Goal: Task Accomplishment & Management: Manage account settings

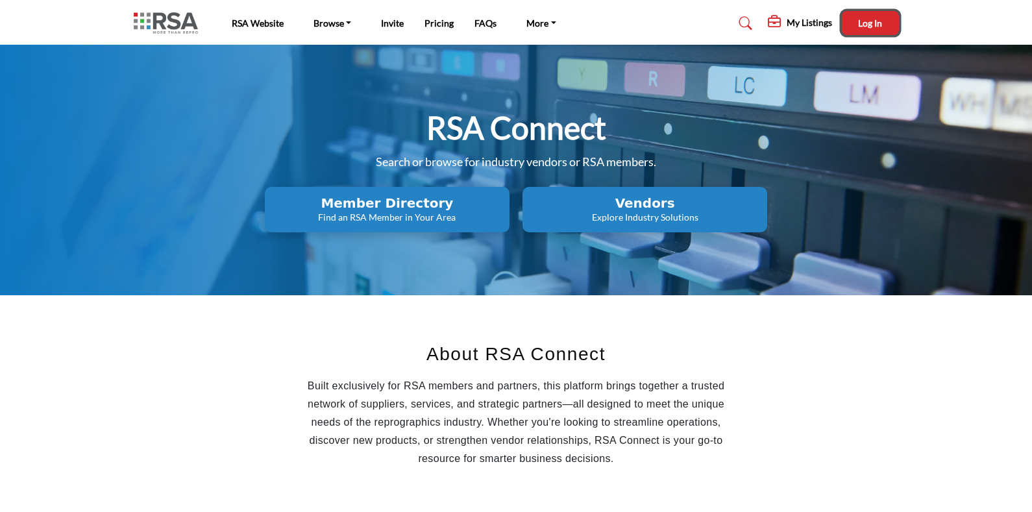
click at [869, 19] on span "Log In" at bounding box center [870, 23] width 24 height 11
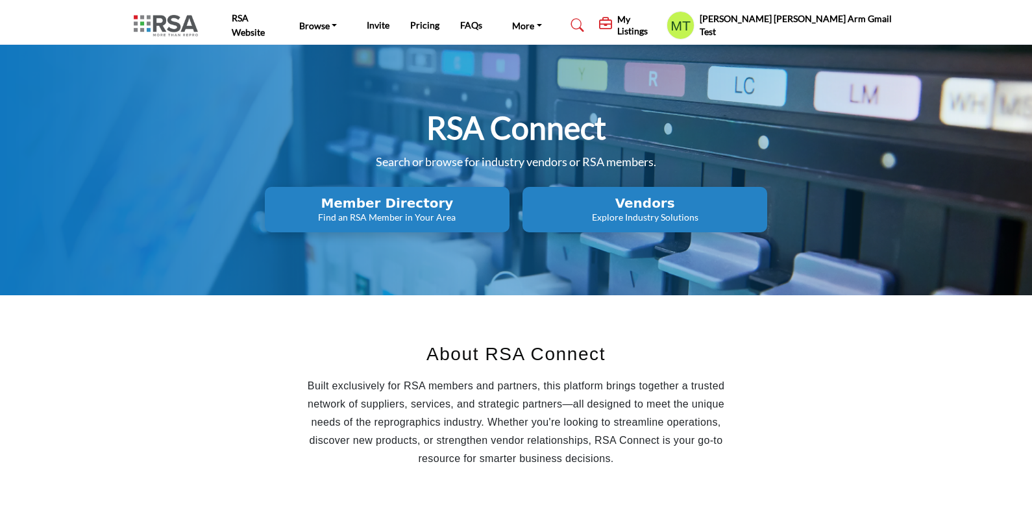
click at [660, 26] on h5 "My Listings" at bounding box center [638, 25] width 43 height 23
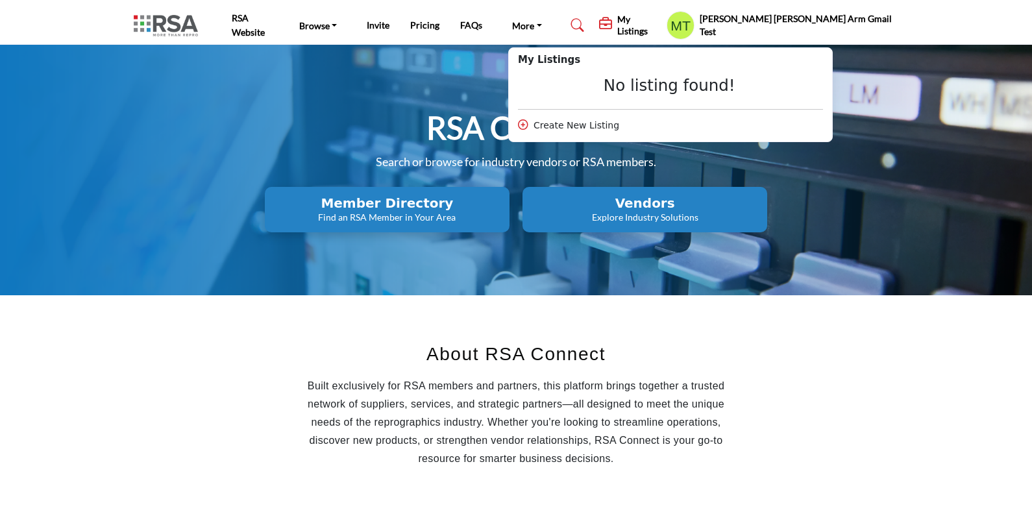
click at [864, 30] on h5 "Mary Beth Arm Gmail Test" at bounding box center [799, 24] width 199 height 25
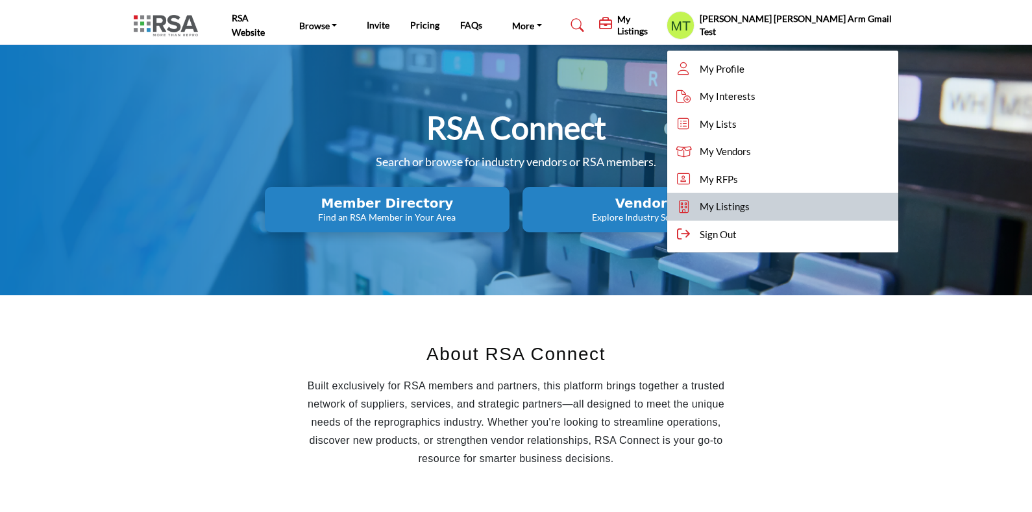
click at [750, 202] on span "My Listings" at bounding box center [725, 206] width 50 height 15
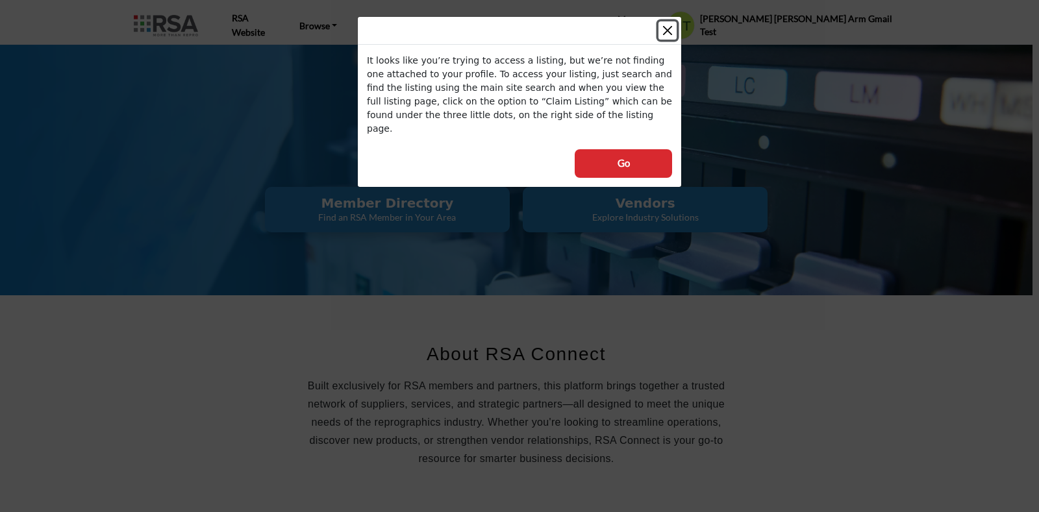
drag, startPoint x: 671, startPoint y: 25, endPoint x: 677, endPoint y: 25, distance: 6.5
click at [669, 25] on button "Close" at bounding box center [667, 30] width 18 height 18
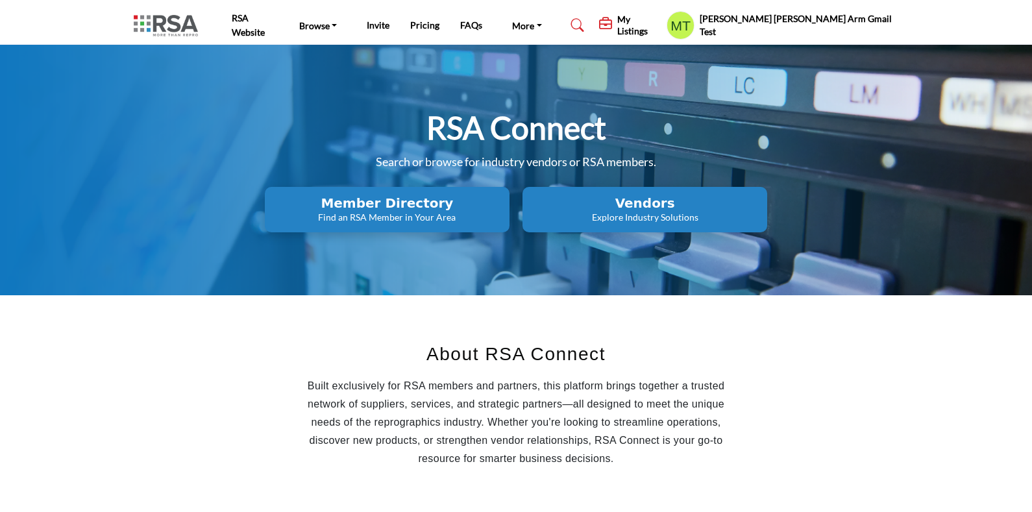
click at [506, 200] on h2 "Vendors" at bounding box center [387, 203] width 237 height 16
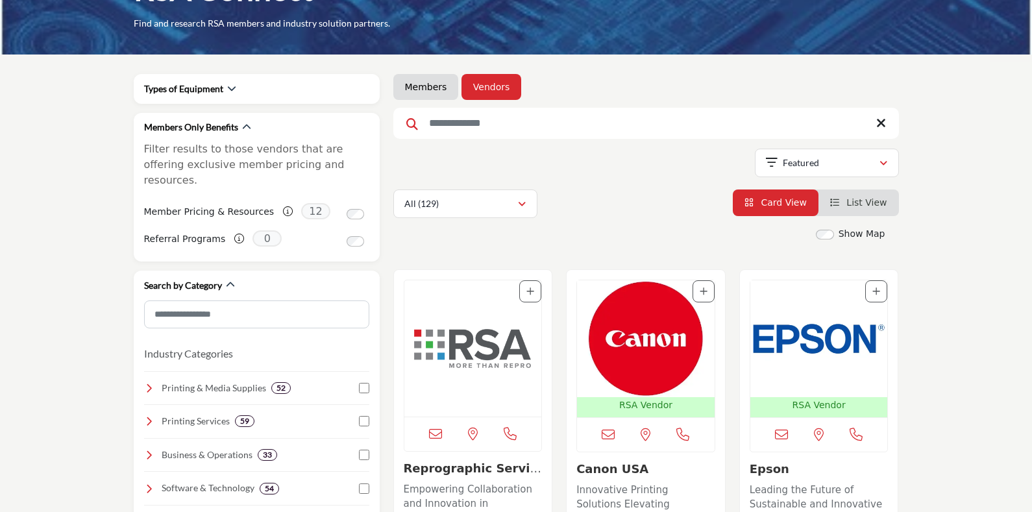
scroll to position [162, 0]
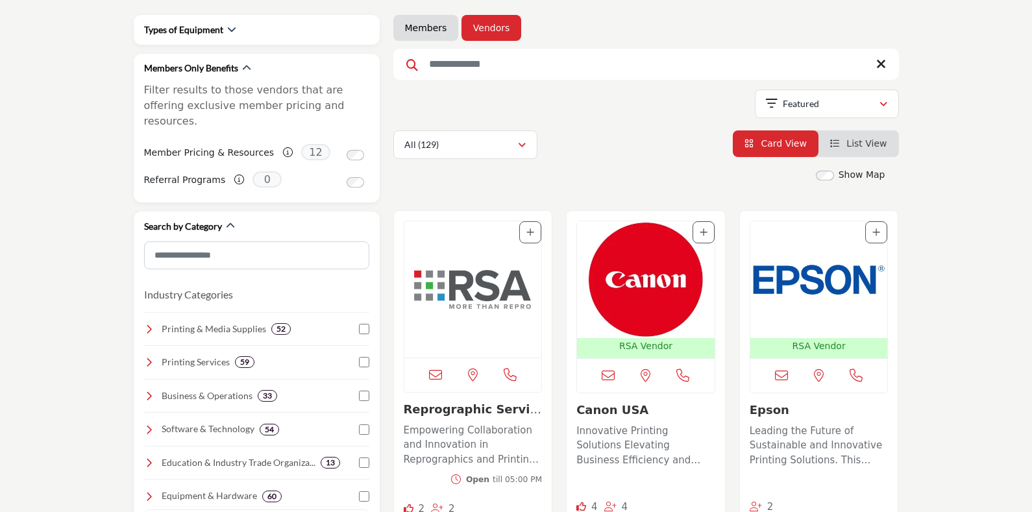
click at [456, 286] on img "Open Listing in new tab" at bounding box center [473, 289] width 138 height 136
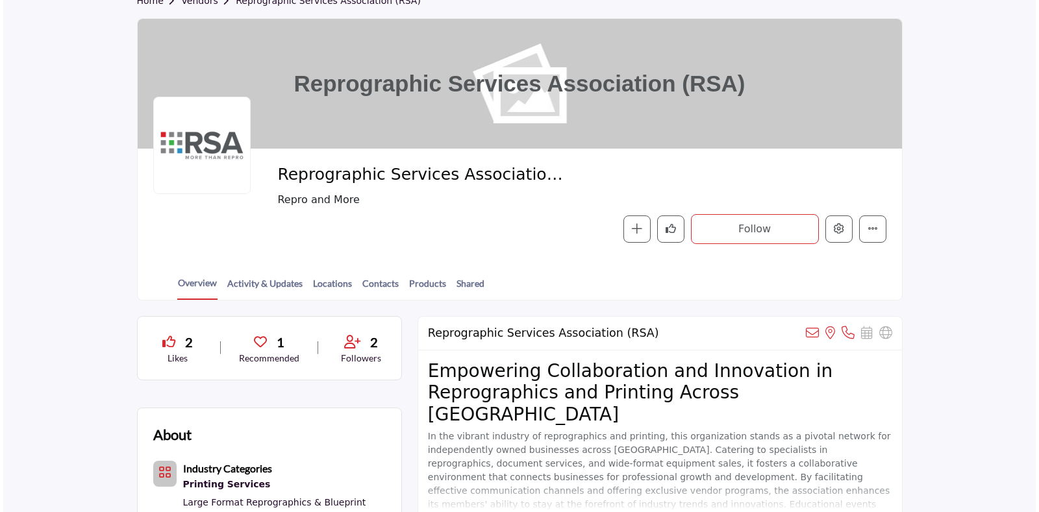
scroll to position [81, 0]
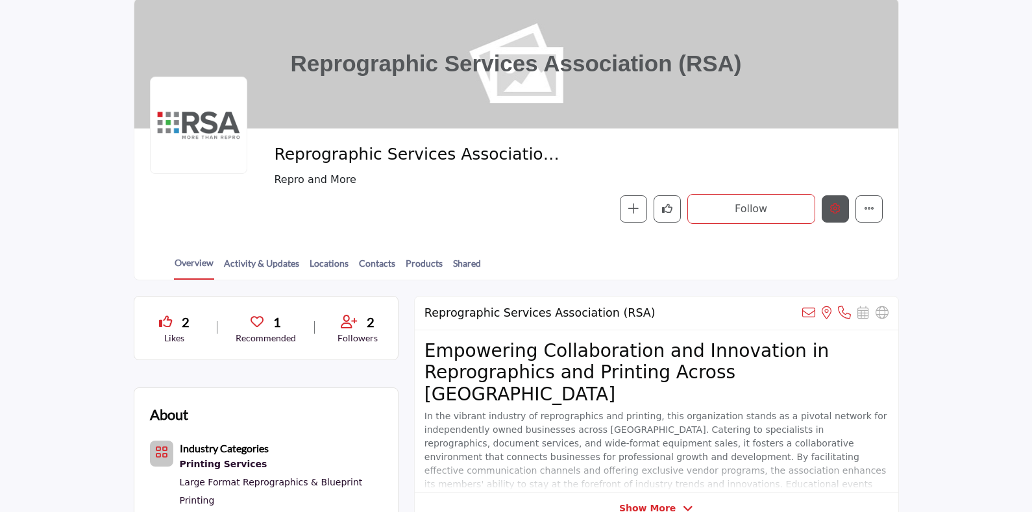
click at [833, 203] on icon "Edit company" at bounding box center [835, 208] width 10 height 10
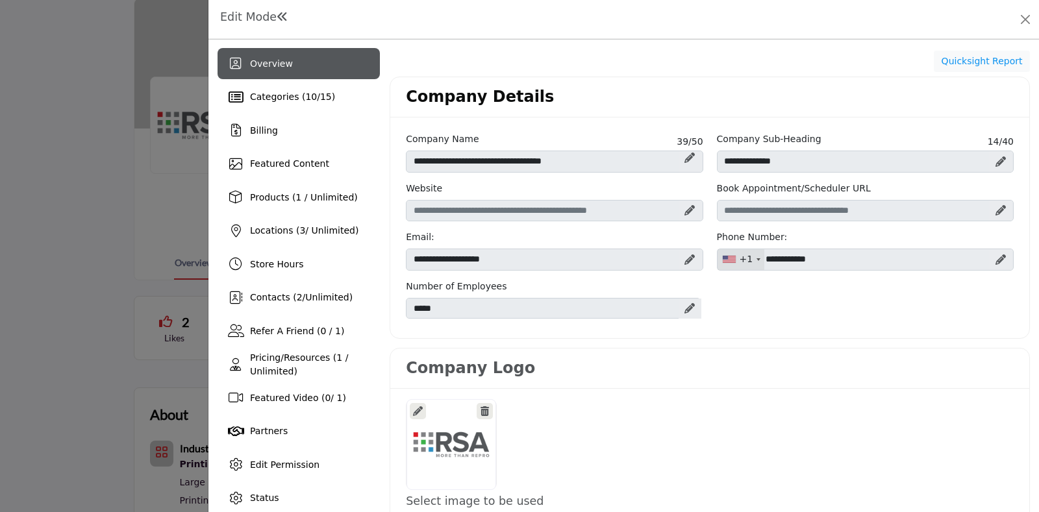
click at [695, 305] on div at bounding box center [689, 309] width 23 height 20
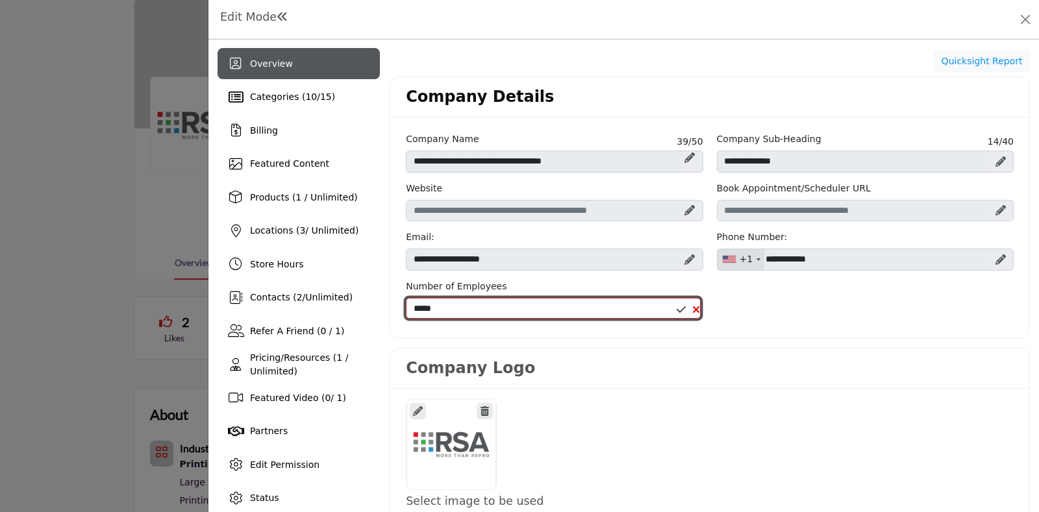
click at [487, 299] on select "**********" at bounding box center [553, 308] width 295 height 21
select select "****"
click at [406, 298] on select "**********" at bounding box center [553, 308] width 295 height 21
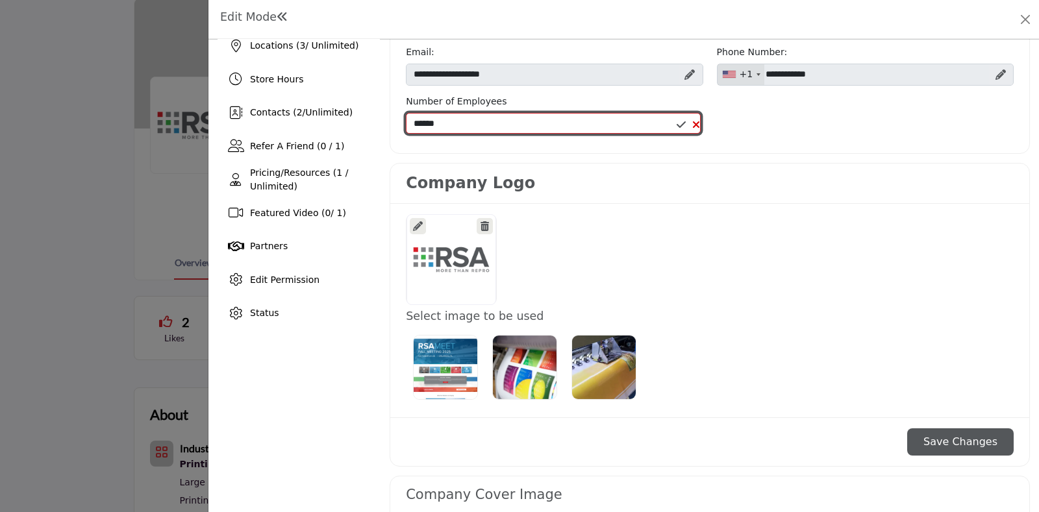
scroll to position [406, 0]
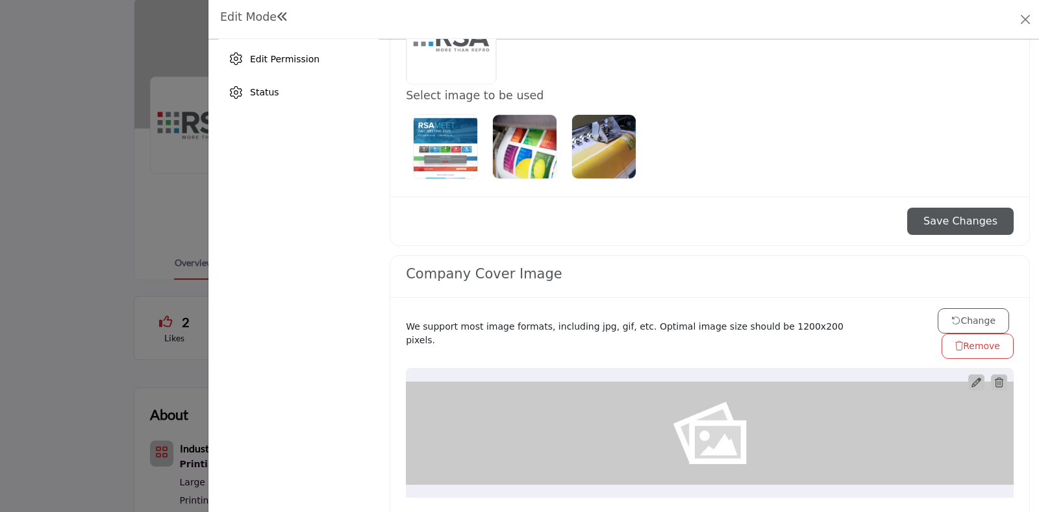
click at [952, 219] on button "Save Changes" at bounding box center [960, 221] width 106 height 27
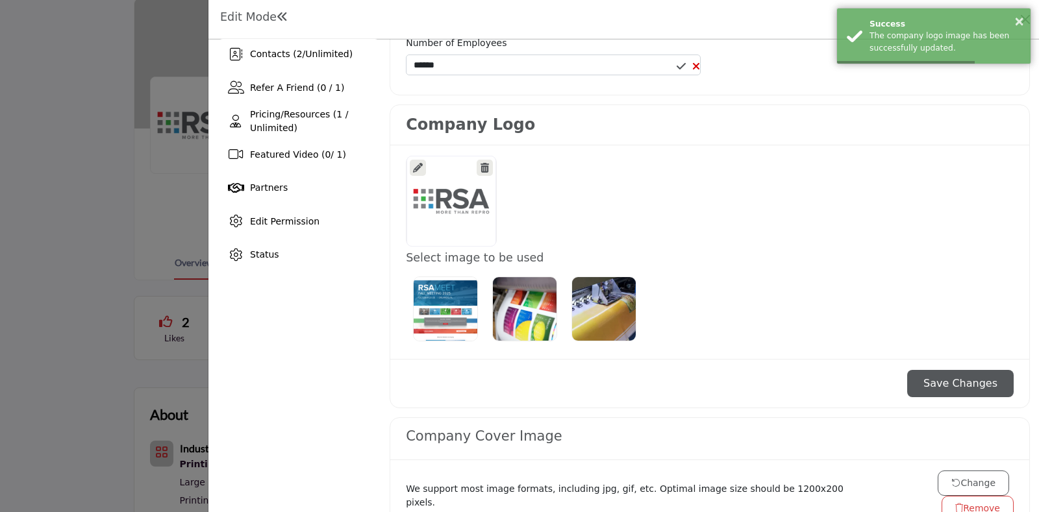
scroll to position [162, 0]
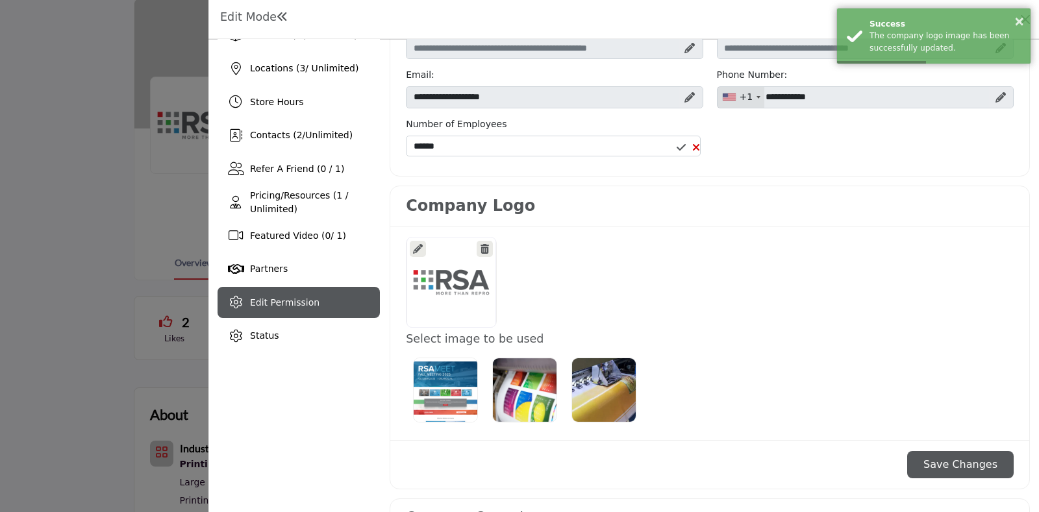
click at [310, 307] on span "Edit Permission" at bounding box center [284, 302] width 69 height 10
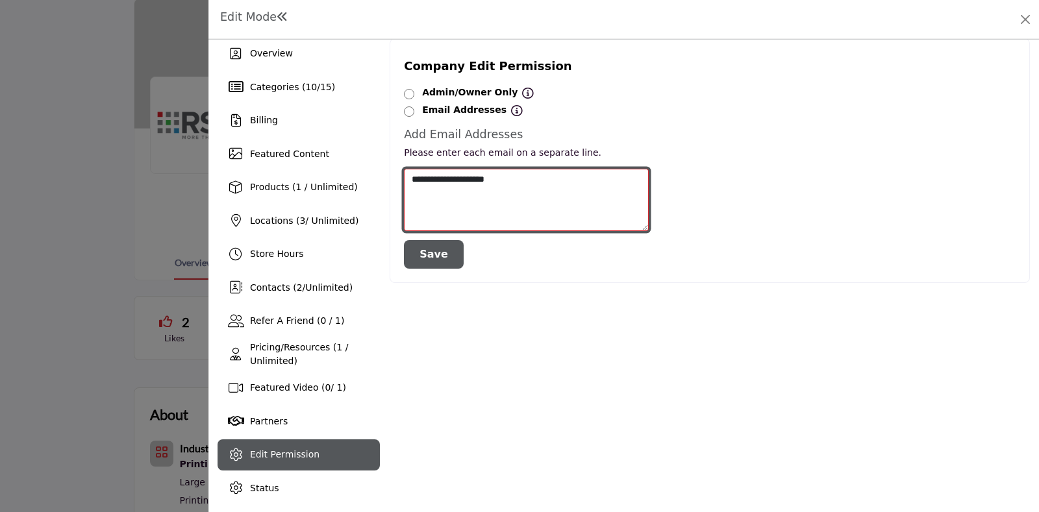
drag, startPoint x: 527, startPoint y: 177, endPoint x: 393, endPoint y: 179, distance: 133.7
click at [393, 179] on div "Company Edit Permission Admin/Owner Only Admin/Owner Only All Listing Contacts …" at bounding box center [709, 160] width 640 height 245
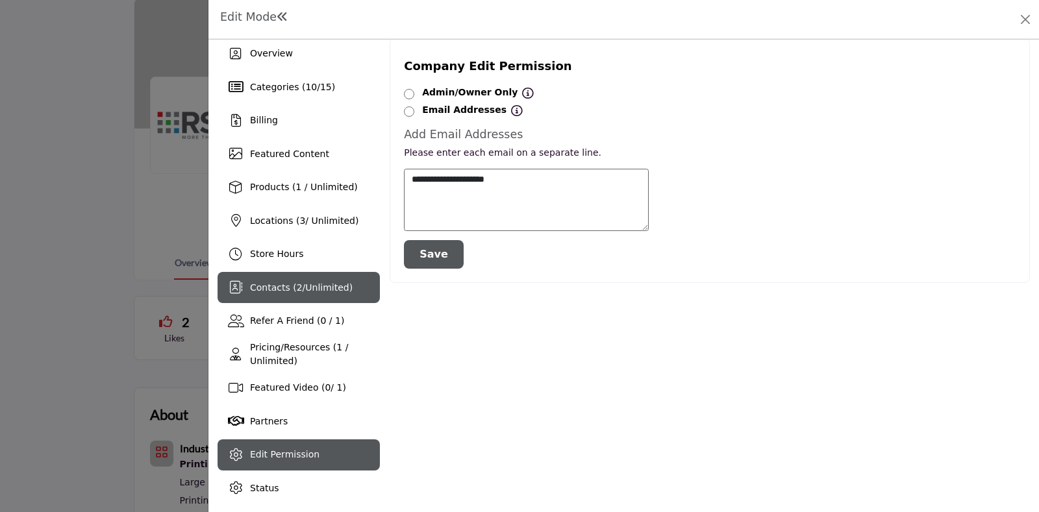
click at [269, 293] on div "Contacts ( 2 / Unlimited )" at bounding box center [301, 288] width 103 height 14
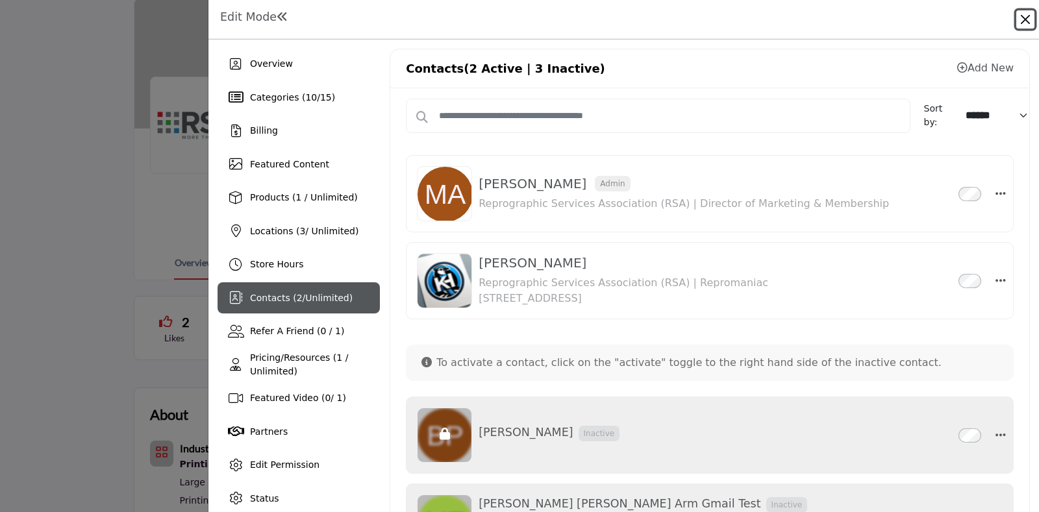
click at [1021, 21] on button "Close" at bounding box center [1025, 19] width 18 height 18
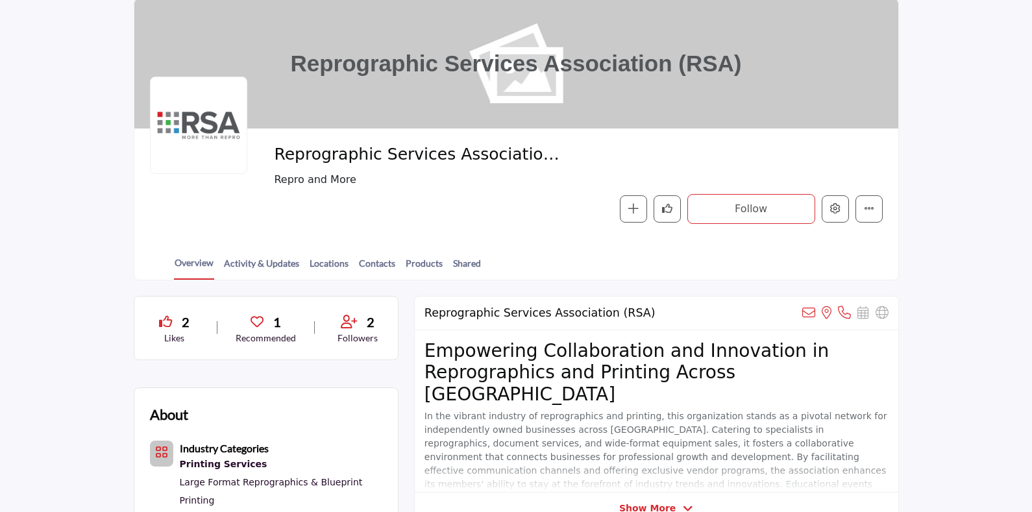
click at [504, 244] on div "Overview Activity & Updates Locations Contacts Products Shared" at bounding box center [533, 260] width 732 height 40
click at [505, 325] on div "Reprographic Services Association (RSA) View email address of this listing View…" at bounding box center [657, 314] width 484 height 34
click at [987, 109] on section "Home Vendors Reprographic Services Association (RSA) Reprographic Services Asso…" at bounding box center [516, 122] width 1032 height 317
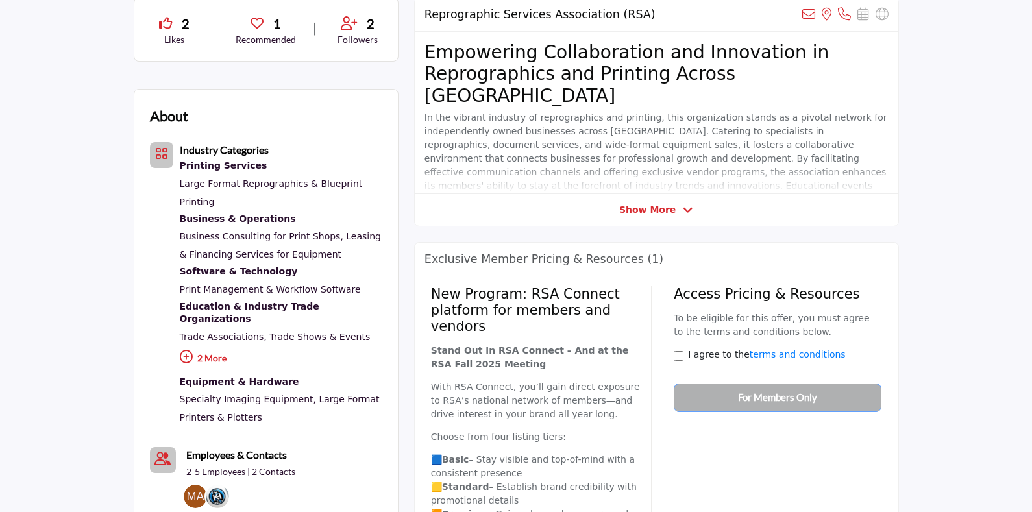
scroll to position [162, 0]
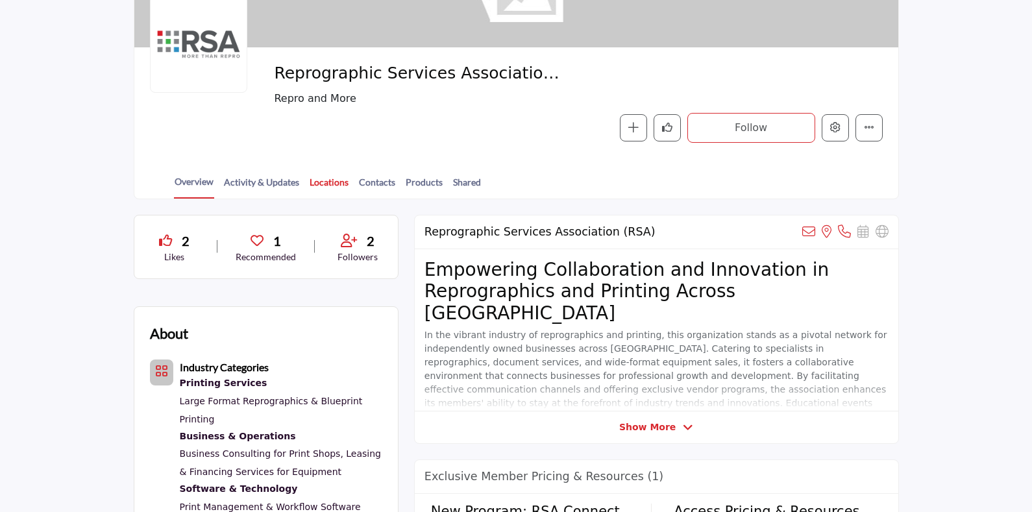
click at [318, 177] on link "Locations" at bounding box center [329, 186] width 40 height 23
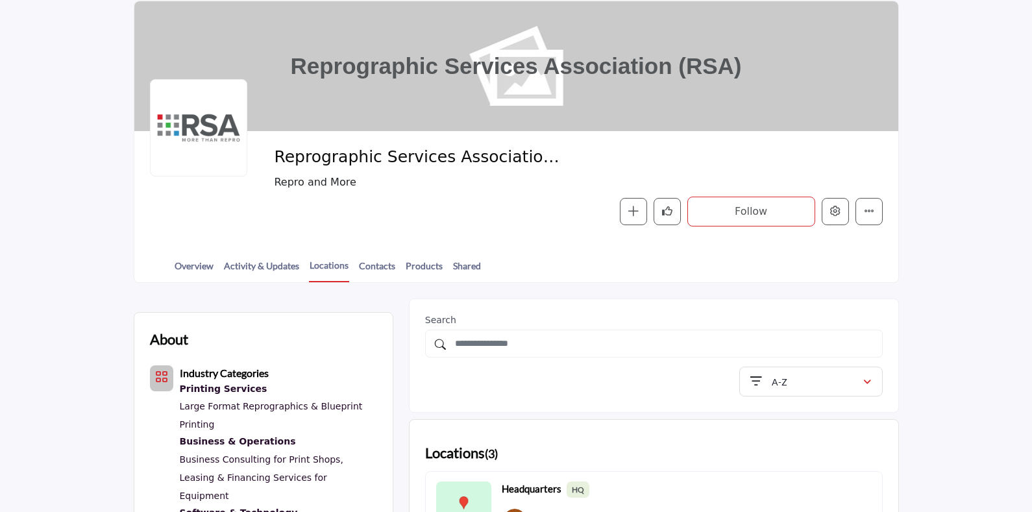
scroll to position [325, 0]
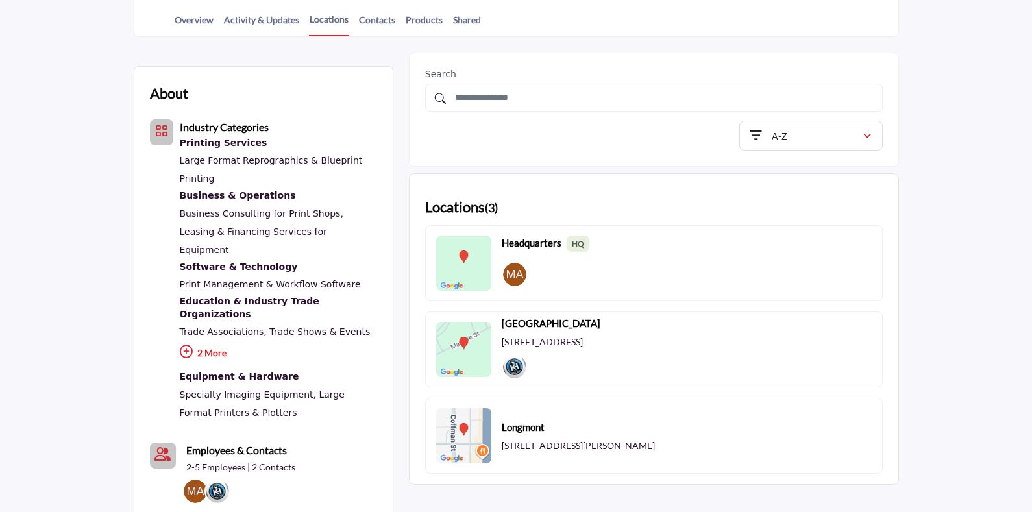
click at [665, 251] on div "Headquarters HQ" at bounding box center [654, 263] width 458 height 76
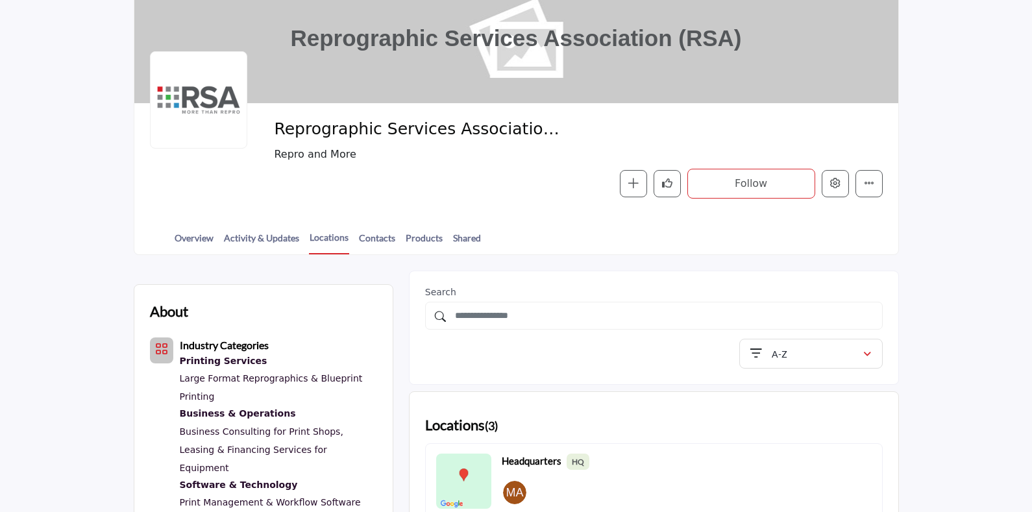
scroll to position [0, 0]
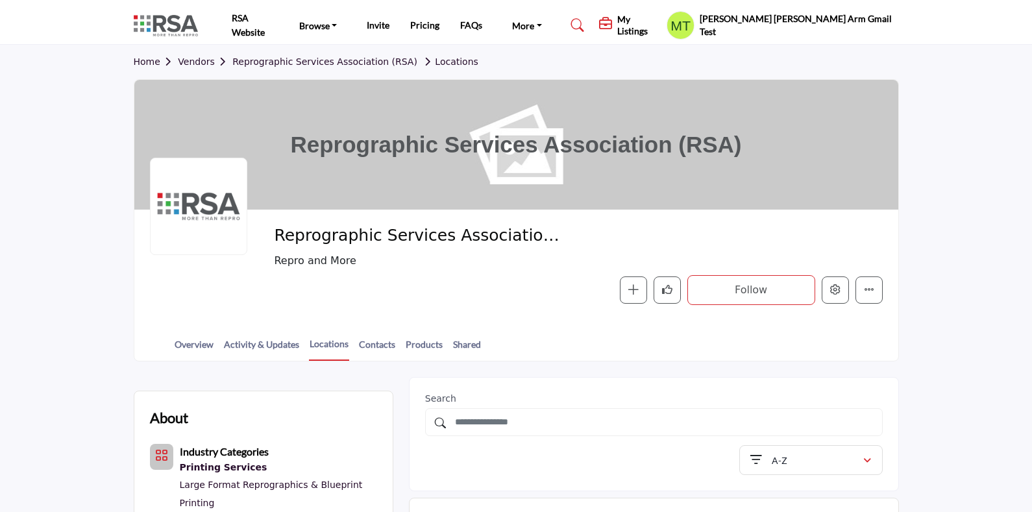
click at [880, 20] on h5 "[PERSON_NAME] [PERSON_NAME] Arm Gmail Test" at bounding box center [799, 24] width 199 height 25
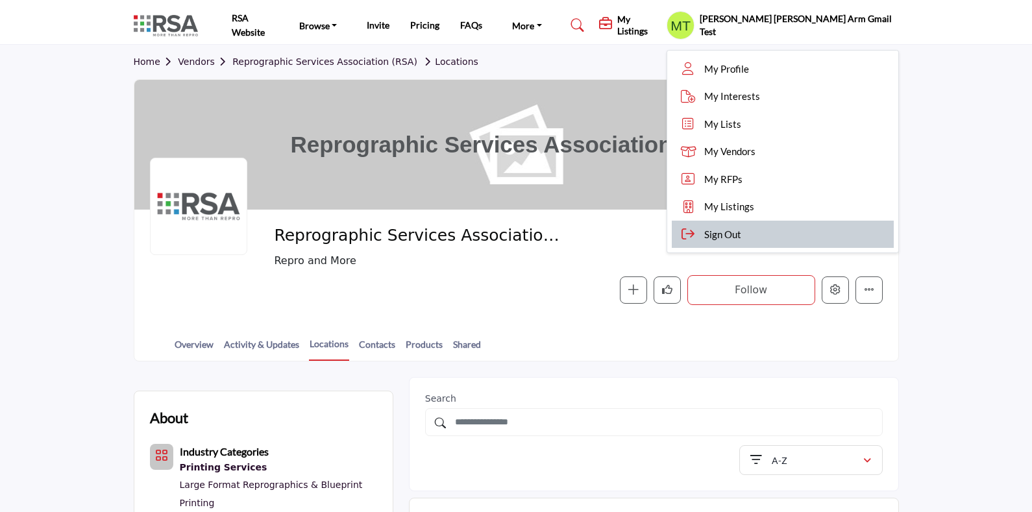
click at [741, 234] on span "Sign Out" at bounding box center [722, 234] width 37 height 15
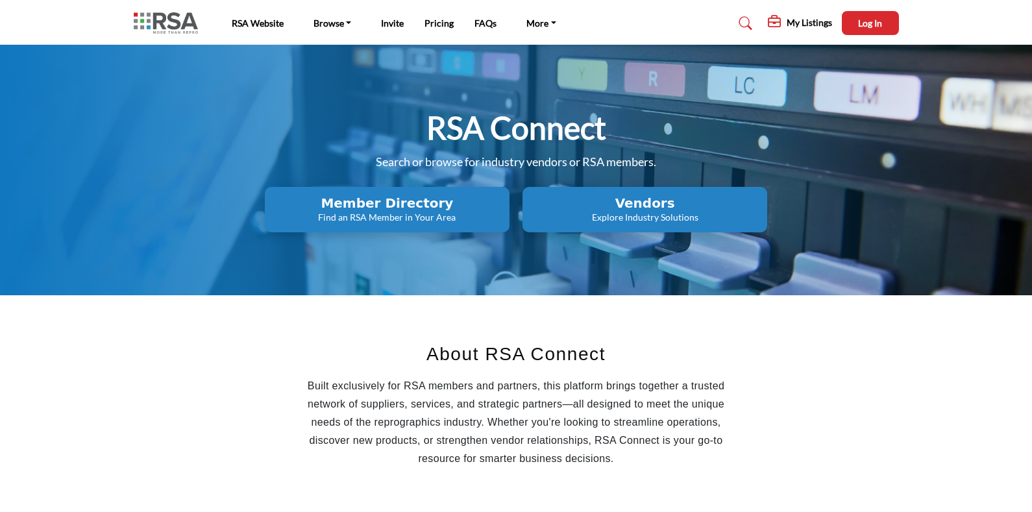
click at [506, 208] on h2 "Vendors" at bounding box center [387, 203] width 237 height 16
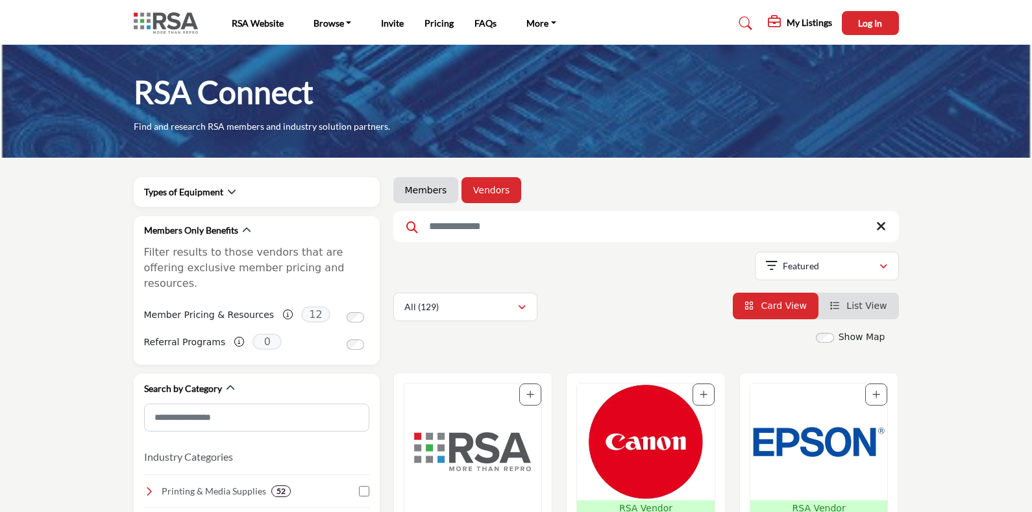
scroll to position [243, 0]
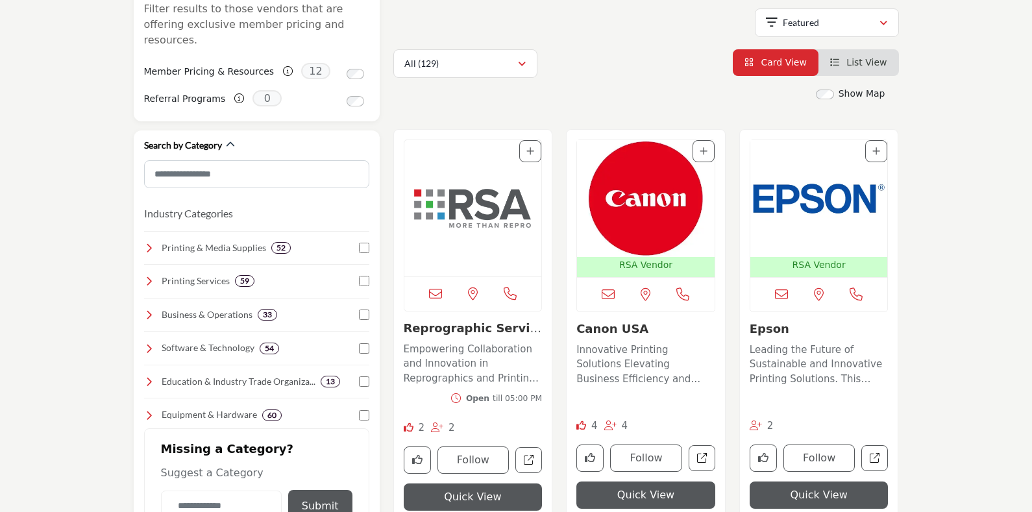
click at [459, 200] on img "Open Listing in new tab" at bounding box center [473, 208] width 138 height 136
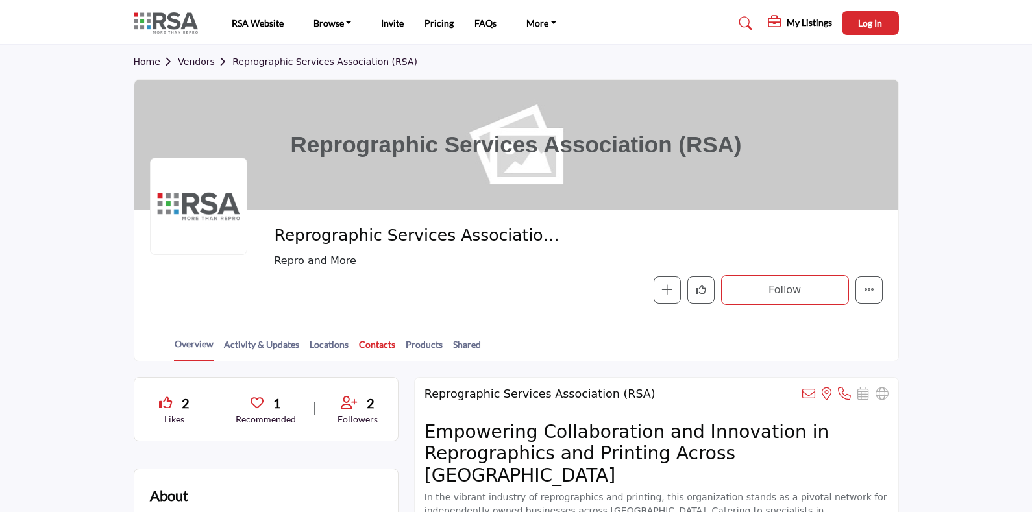
click at [378, 338] on link "Contacts" at bounding box center [377, 349] width 38 height 23
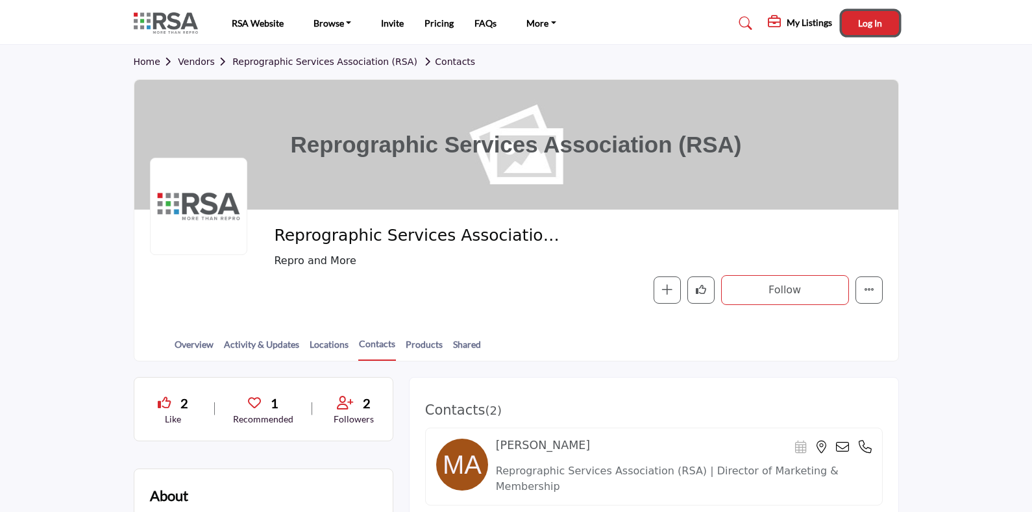
click at [862, 27] on span "Log In" at bounding box center [870, 23] width 24 height 11
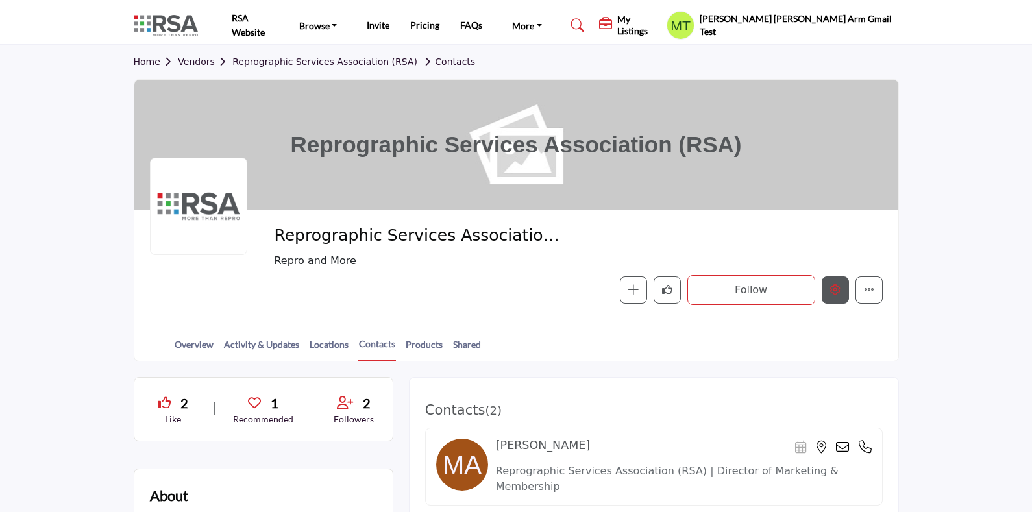
click at [835, 291] on icon "Edit company" at bounding box center [835, 289] width 10 height 10
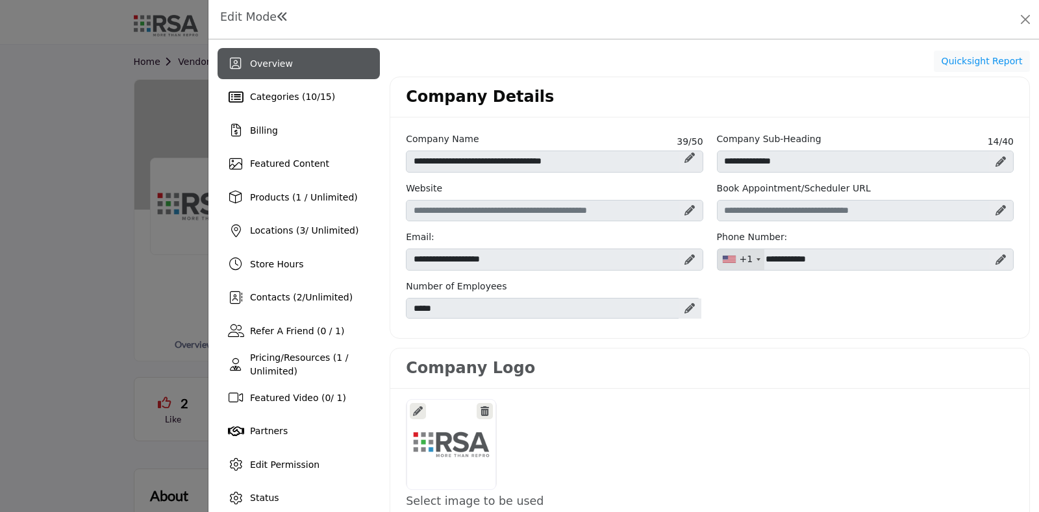
click at [687, 257] on icon at bounding box center [689, 259] width 10 height 10
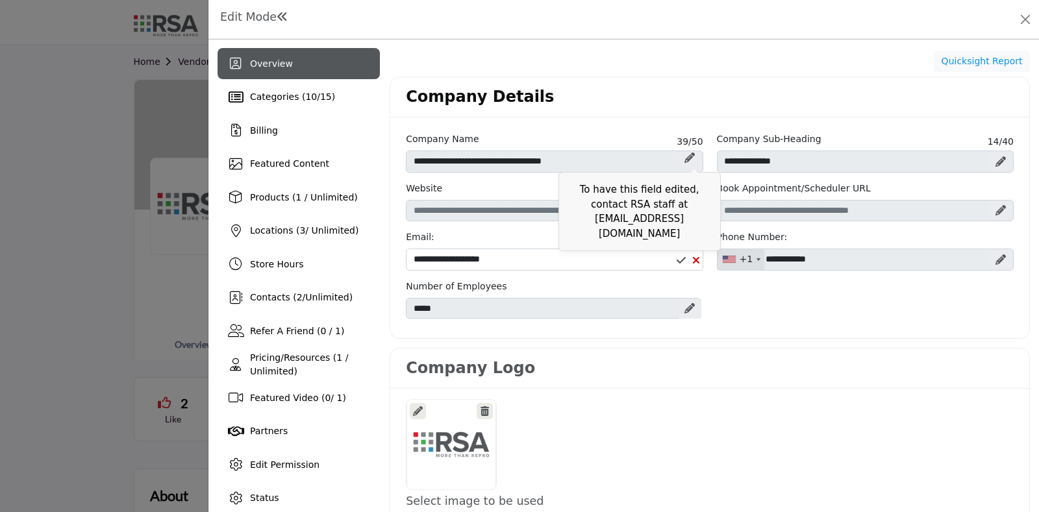
click at [684, 153] on icon at bounding box center [689, 158] width 10 height 10
click at [684, 159] on icon at bounding box center [689, 158] width 10 height 10
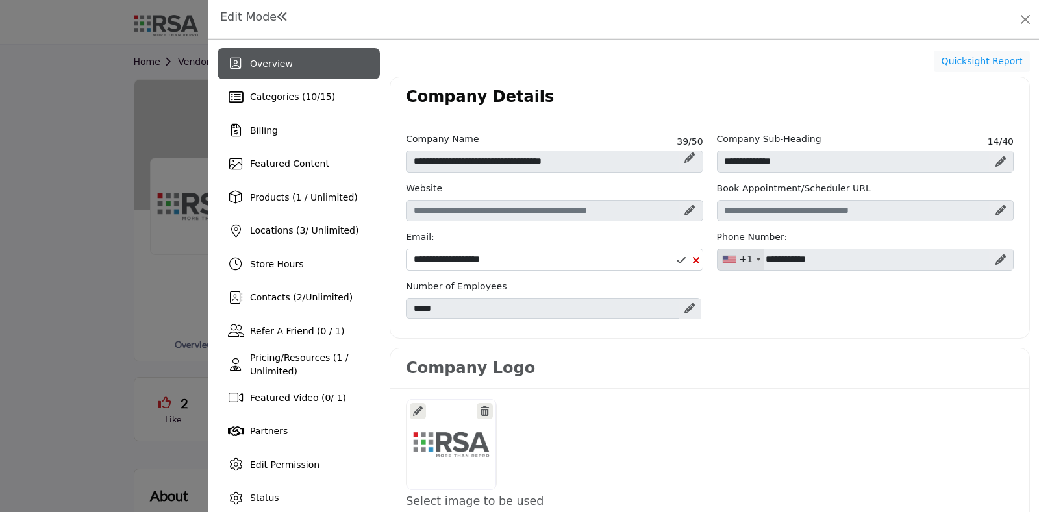
click at [117, 417] on div at bounding box center [519, 256] width 1039 height 512
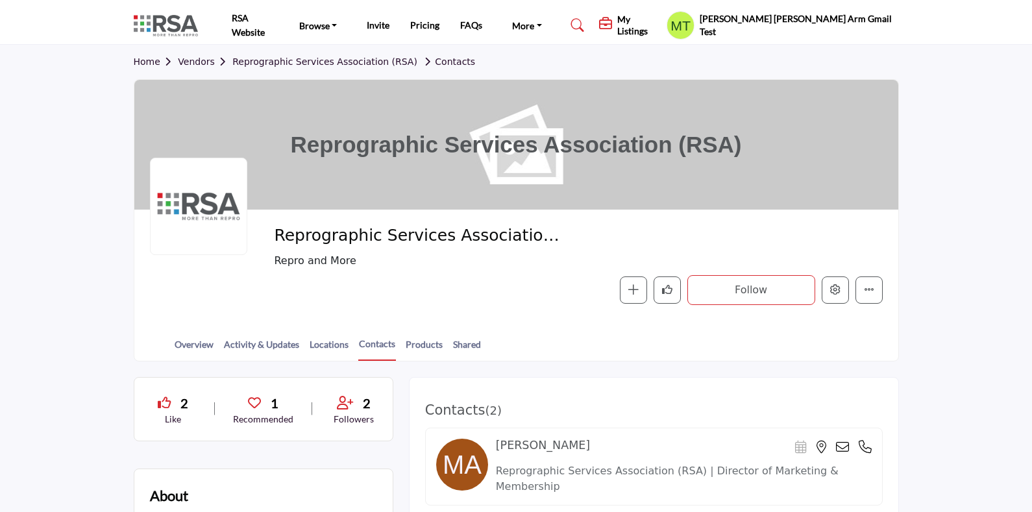
click at [861, 23] on h5 "[PERSON_NAME] [PERSON_NAME] Arm Gmail Test" at bounding box center [799, 24] width 199 height 25
